Goal: Task Accomplishment & Management: Use online tool/utility

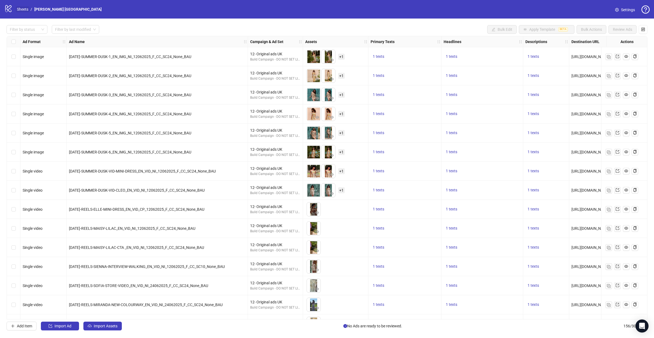
click at [22, 8] on link "Sheets" at bounding box center [23, 9] width 14 height 6
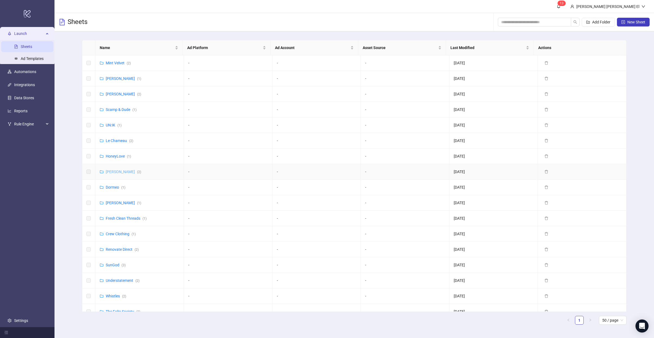
click at [113, 171] on link "[PERSON_NAME] ( 2 )" at bounding box center [123, 172] width 35 height 4
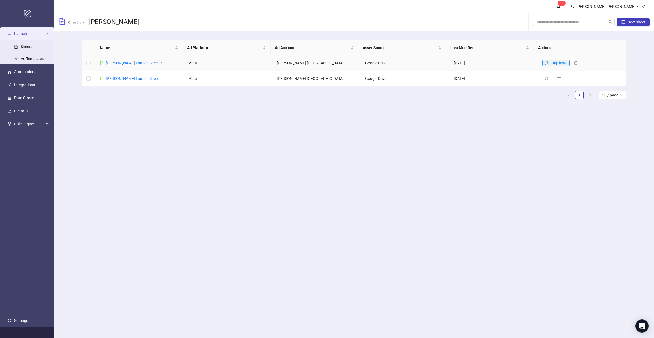
click at [545, 62] on icon "copy" at bounding box center [547, 63] width 4 height 4
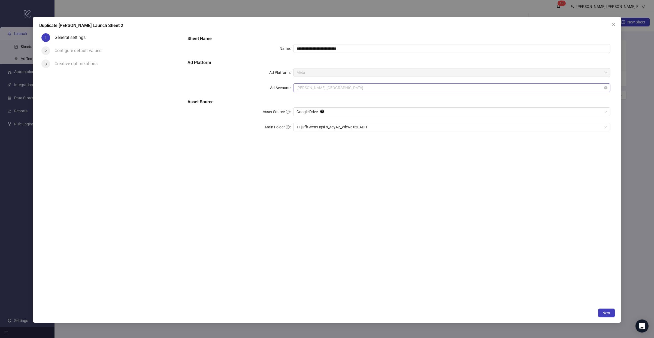
click at [312, 89] on span "[PERSON_NAME] [GEOGRAPHIC_DATA]" at bounding box center [452, 88] width 311 height 8
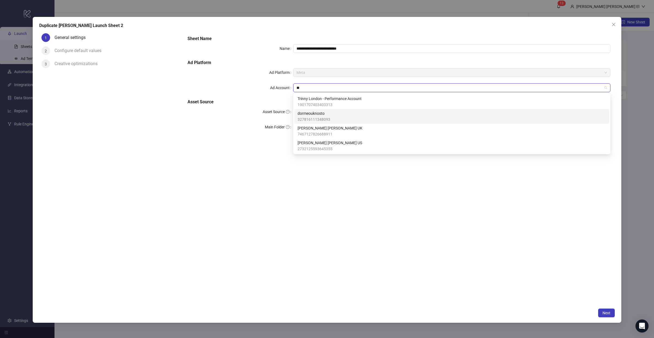
type input "*"
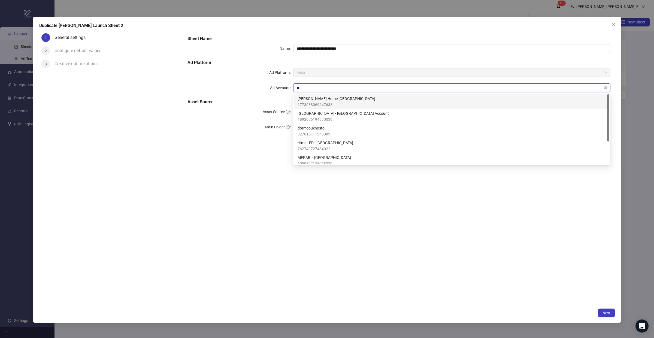
type input "*"
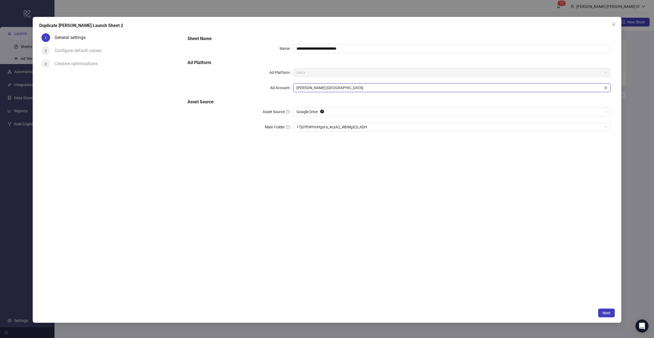
click at [319, 91] on span "[PERSON_NAME] [GEOGRAPHIC_DATA]" at bounding box center [452, 88] width 311 height 8
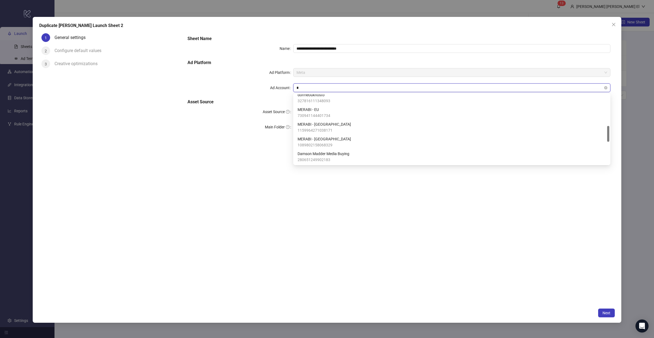
type input "**"
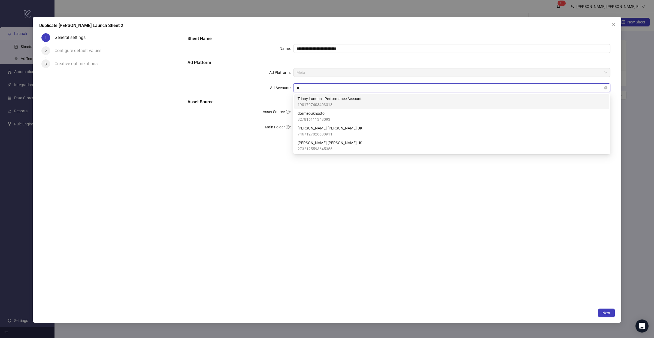
scroll to position [0, 0]
click at [310, 88] on input "**" at bounding box center [450, 88] width 306 height 8
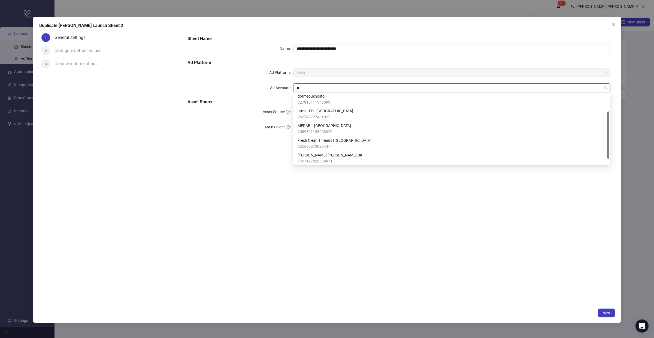
scroll to position [33, 0]
type input "**"
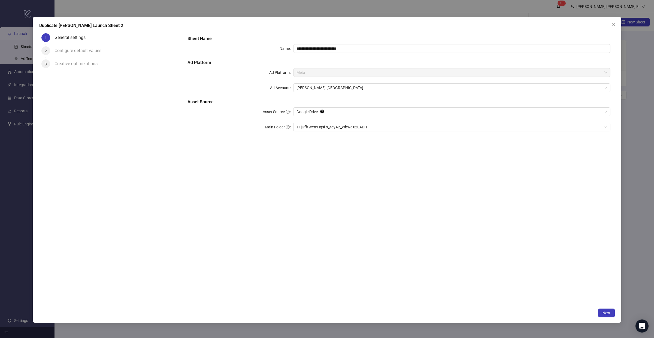
click at [315, 176] on div "**********" at bounding box center [399, 168] width 432 height 274
click at [313, 88] on span "[PERSON_NAME] [GEOGRAPHIC_DATA]" at bounding box center [452, 88] width 311 height 8
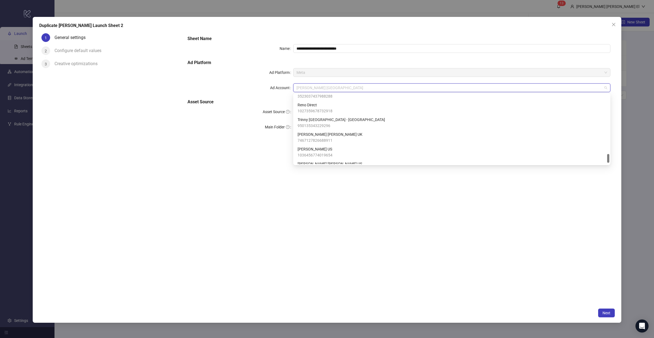
scroll to position [475, 0]
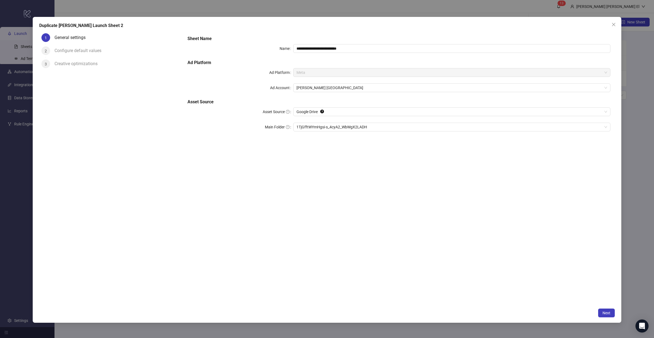
click at [598, 36] on h5 "Sheet Name" at bounding box center [399, 38] width 423 height 7
click at [613, 24] on icon "close" at bounding box center [613, 24] width 3 height 3
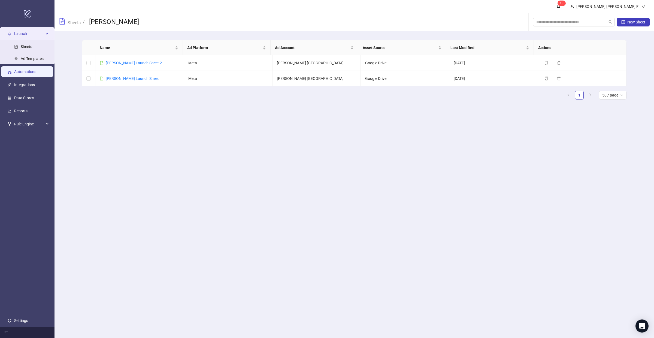
click at [31, 74] on link "Automations" at bounding box center [25, 72] width 22 height 4
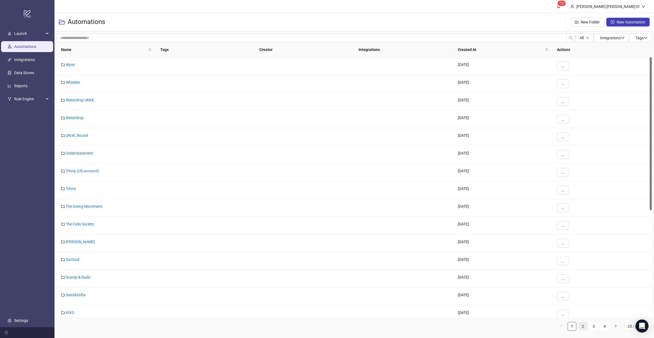
click at [583, 328] on link "2" at bounding box center [583, 326] width 8 height 8
drag, startPoint x: 575, startPoint y: 38, endPoint x: 574, endPoint y: 41, distance: 2.8
click at [575, 39] on button "All" at bounding box center [584, 38] width 18 height 9
click at [588, 36] on button "All" at bounding box center [584, 38] width 18 height 9
click at [572, 331] on div "Name Tags Creator Integrations Created At Actions Organic Basics [DATE] ... [PE…" at bounding box center [354, 188] width 595 height 293
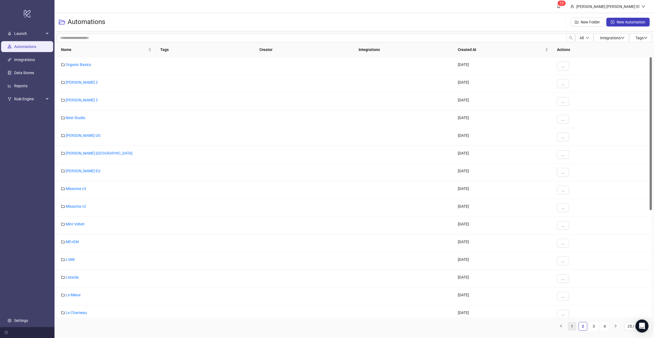
click at [572, 324] on link "1" at bounding box center [572, 326] width 8 height 8
click at [559, 65] on button "..." at bounding box center [563, 66] width 12 height 9
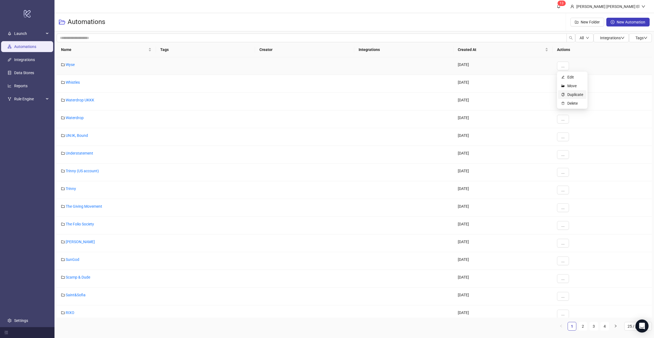
click at [578, 94] on span "Duplicate" at bounding box center [575, 95] width 16 height 6
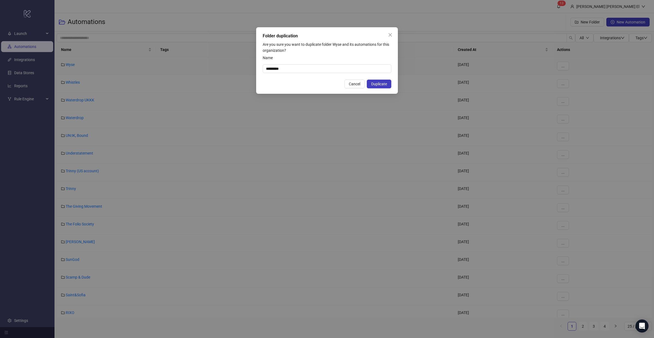
click at [293, 74] on div "Folder duplication Are you sure you want to duplicate folder Wyse and its autom…" at bounding box center [327, 60] width 142 height 67
click at [291, 71] on input "*********" at bounding box center [327, 68] width 129 height 9
click at [382, 84] on span "Duplicate" at bounding box center [379, 84] width 16 height 4
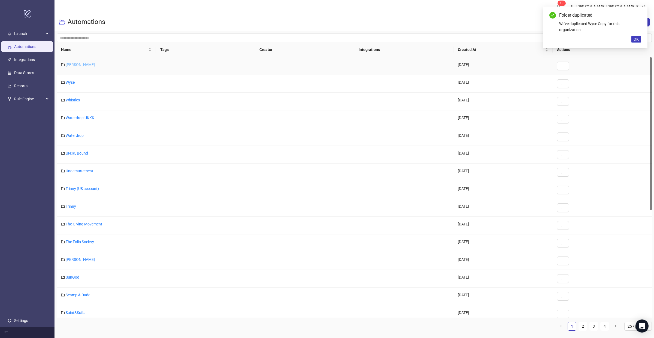
click at [76, 65] on link "[PERSON_NAME]" at bounding box center [80, 64] width 29 height 4
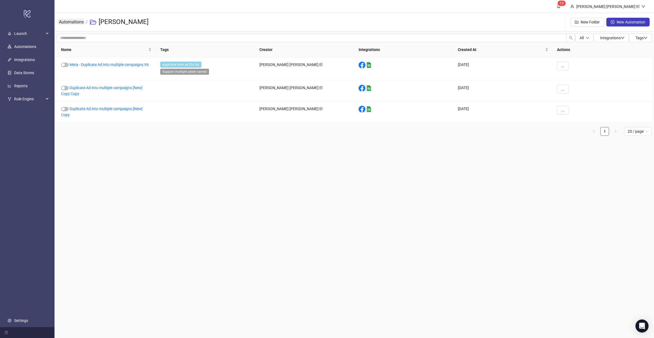
click at [77, 23] on link "Automations" at bounding box center [71, 22] width 27 height 6
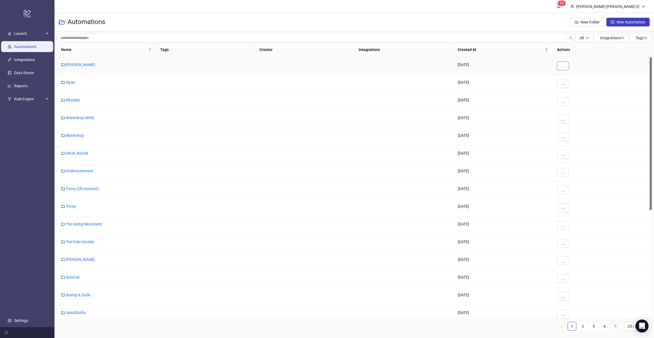
click at [563, 67] on span "..." at bounding box center [562, 66] width 3 height 4
click at [574, 76] on span "Edit" at bounding box center [575, 77] width 16 height 6
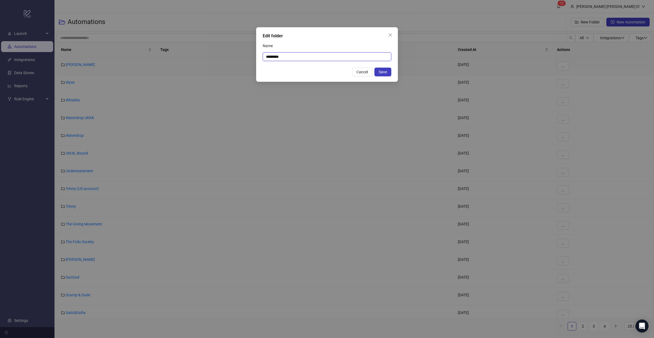
click at [277, 58] on input "*********" at bounding box center [327, 56] width 129 height 9
click at [392, 34] on icon "close" at bounding box center [390, 35] width 4 height 4
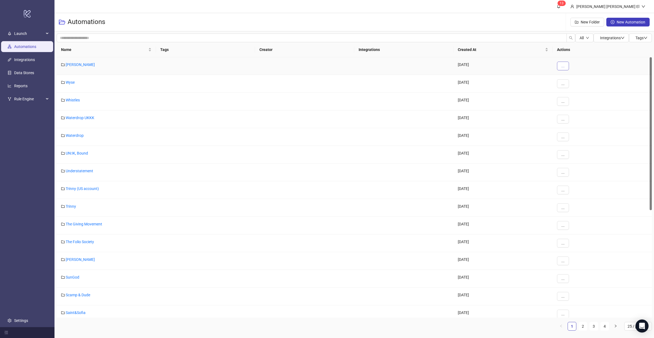
click at [565, 64] on button "..." at bounding box center [563, 66] width 12 height 9
click at [502, 58] on div "[DATE]" at bounding box center [503, 66] width 99 height 18
click at [77, 64] on link "[PERSON_NAME]" at bounding box center [80, 64] width 29 height 4
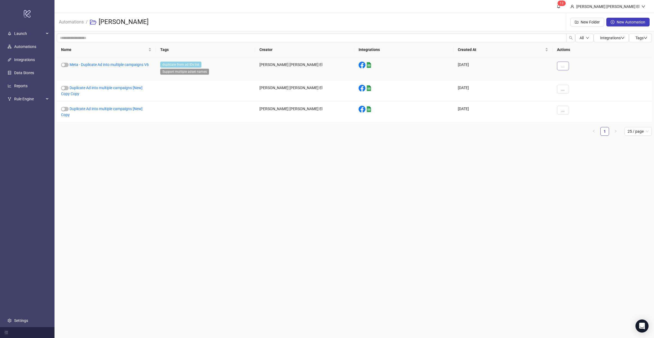
click at [563, 67] on span "..." at bounding box center [562, 66] width 3 height 4
click at [573, 95] on span "Edit" at bounding box center [575, 95] width 16 height 6
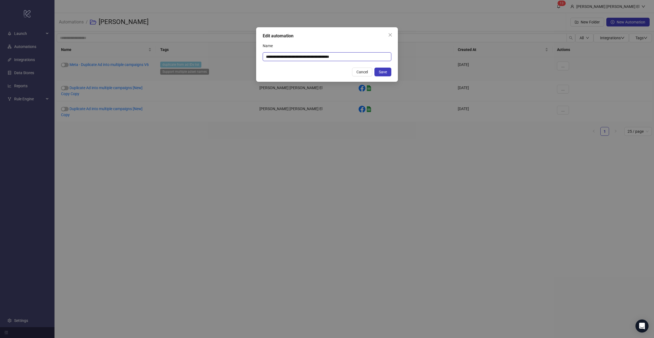
click at [309, 55] on input "**********" at bounding box center [327, 56] width 129 height 9
click at [393, 34] on span "Close" at bounding box center [390, 35] width 9 height 4
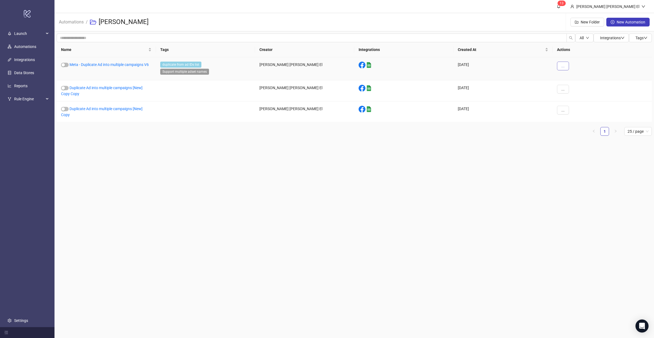
click at [567, 66] on button "..." at bounding box center [563, 66] width 12 height 9
click at [570, 83] on span "Build" at bounding box center [575, 86] width 16 height 6
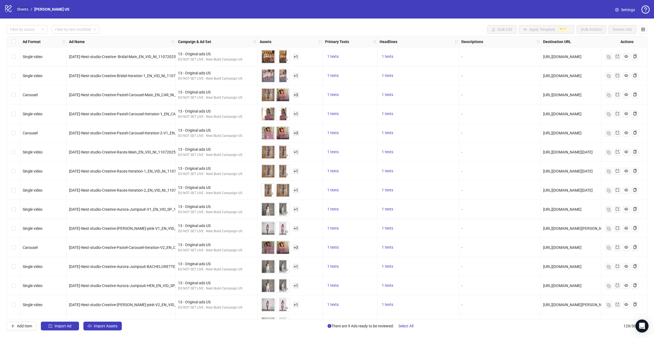
click at [26, 8] on link "Sheets" at bounding box center [23, 9] width 14 height 6
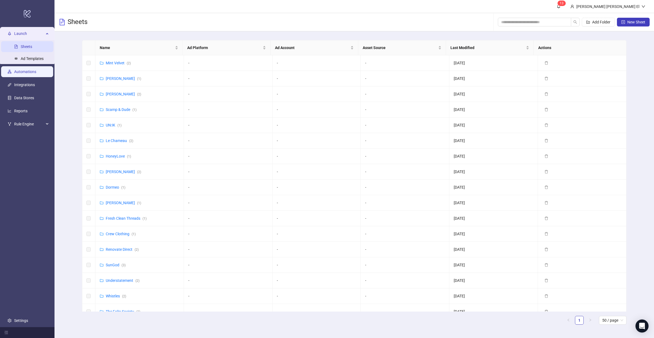
click at [33, 72] on link "Automations" at bounding box center [25, 72] width 22 height 4
